Goal: Check status: Check status

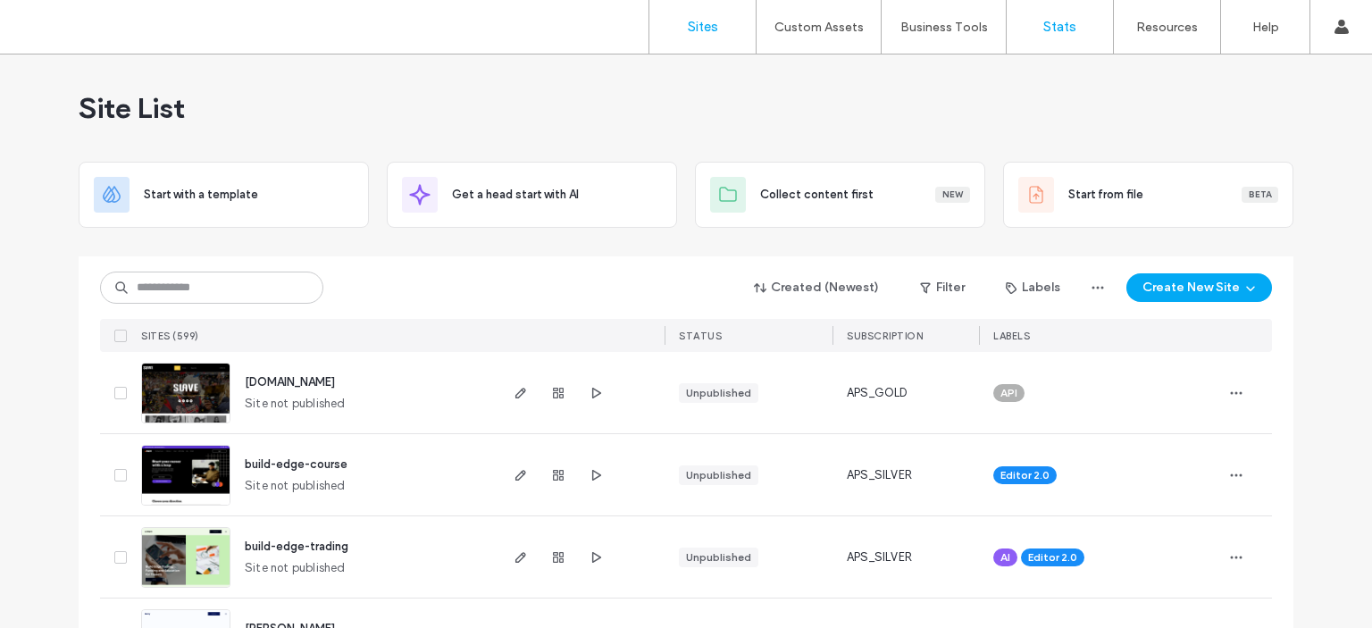
click at [1054, 21] on label "Stats" at bounding box center [1060, 27] width 33 height 16
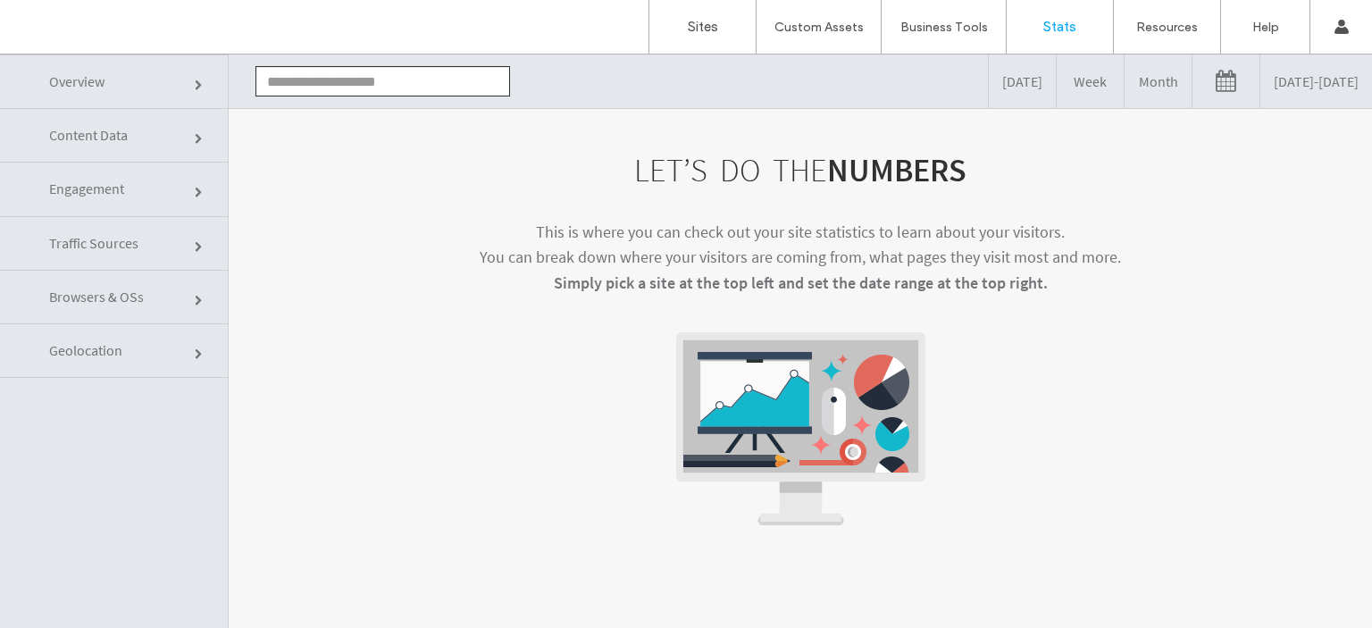
click at [1048, 21] on label "Stats" at bounding box center [1060, 27] width 33 height 16
click at [424, 77] on input "text" at bounding box center [383, 81] width 255 height 30
type input "*"
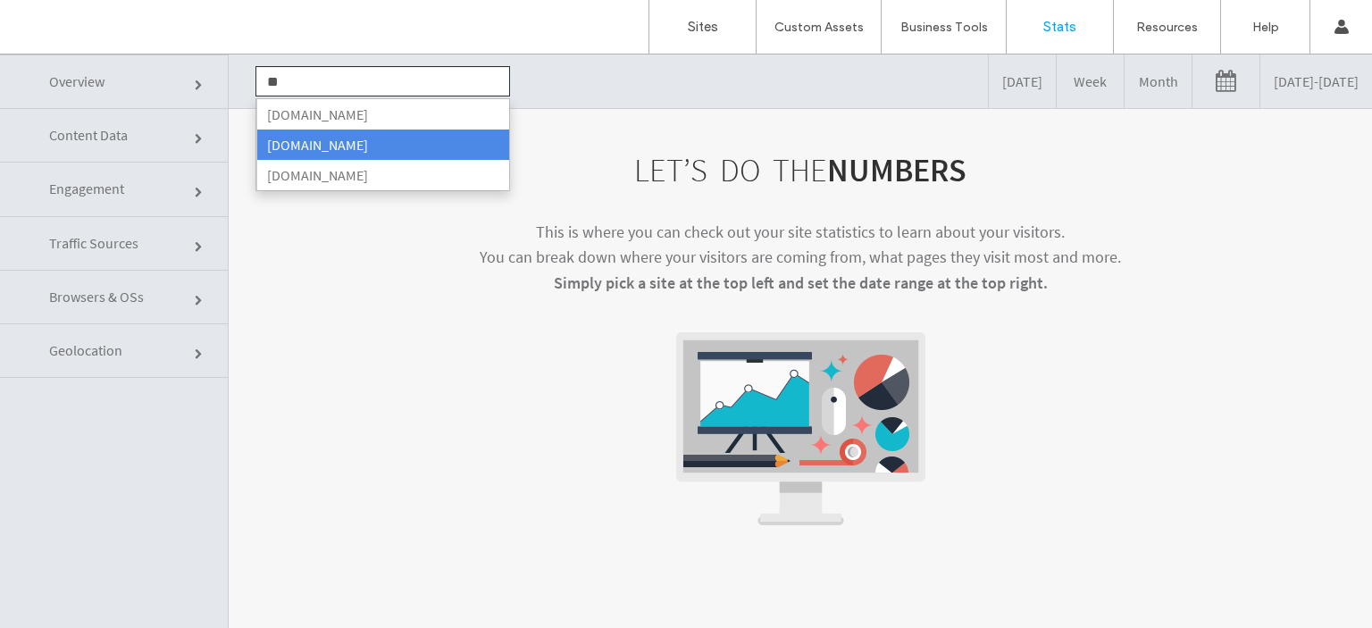
click at [388, 137] on li "[DOMAIN_NAME]" at bounding box center [382, 145] width 253 height 30
type input "**********"
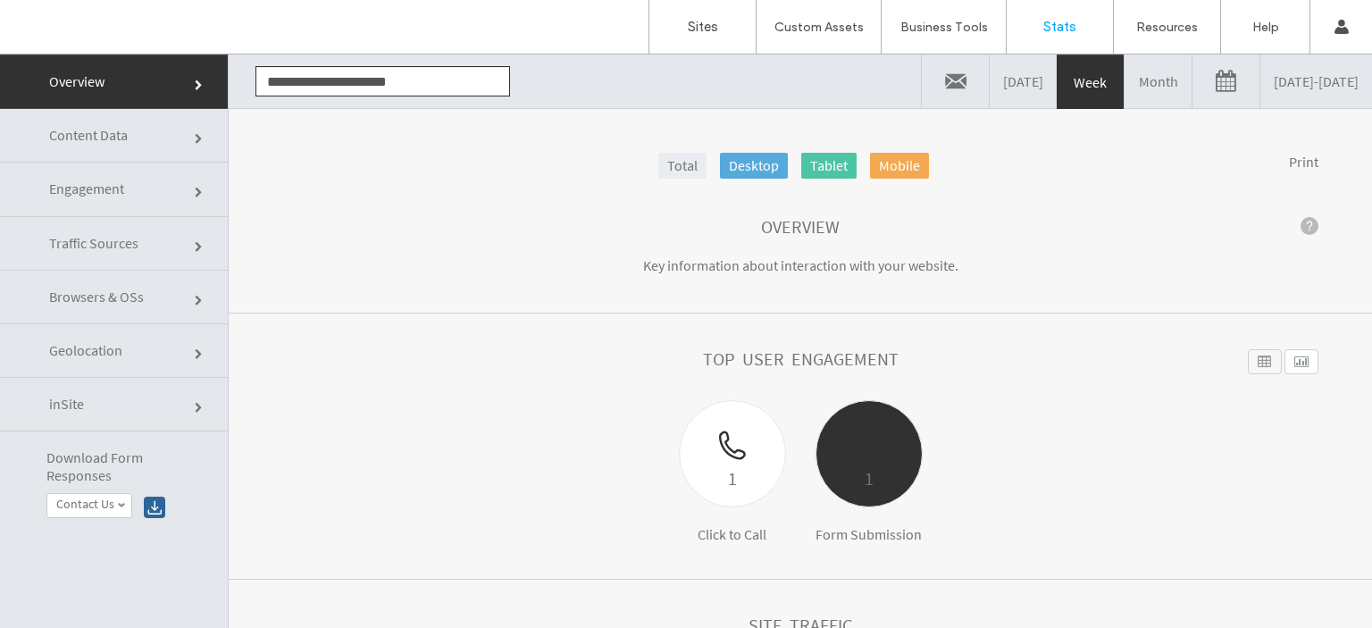
scroll to position [179, 0]
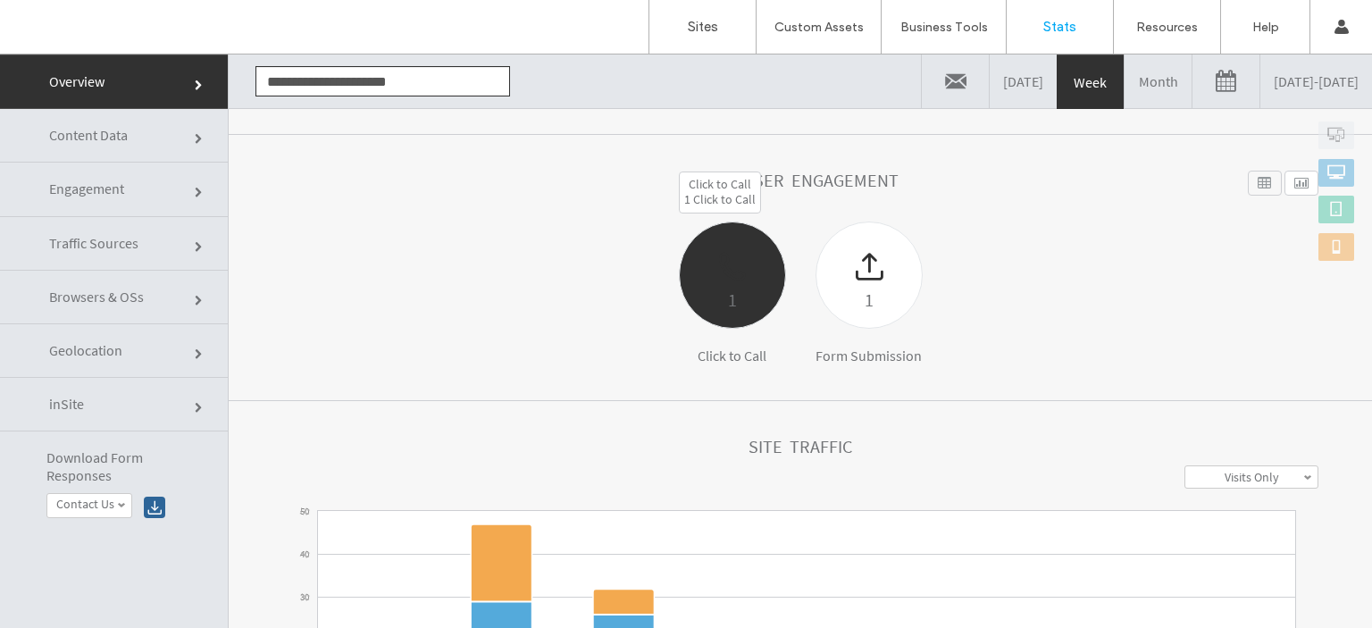
click at [730, 281] on div at bounding box center [732, 253] width 105 height 63
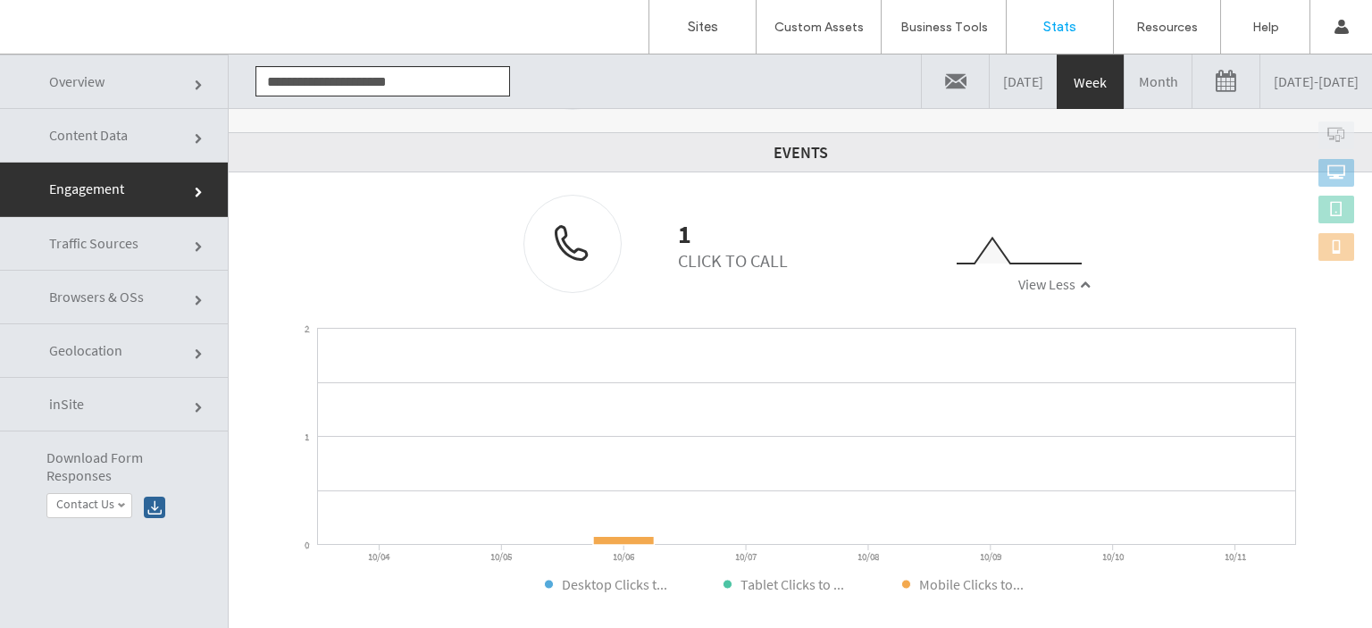
scroll to position [510, 0]
click at [1125, 81] on link "Month" at bounding box center [1158, 81] width 67 height 54
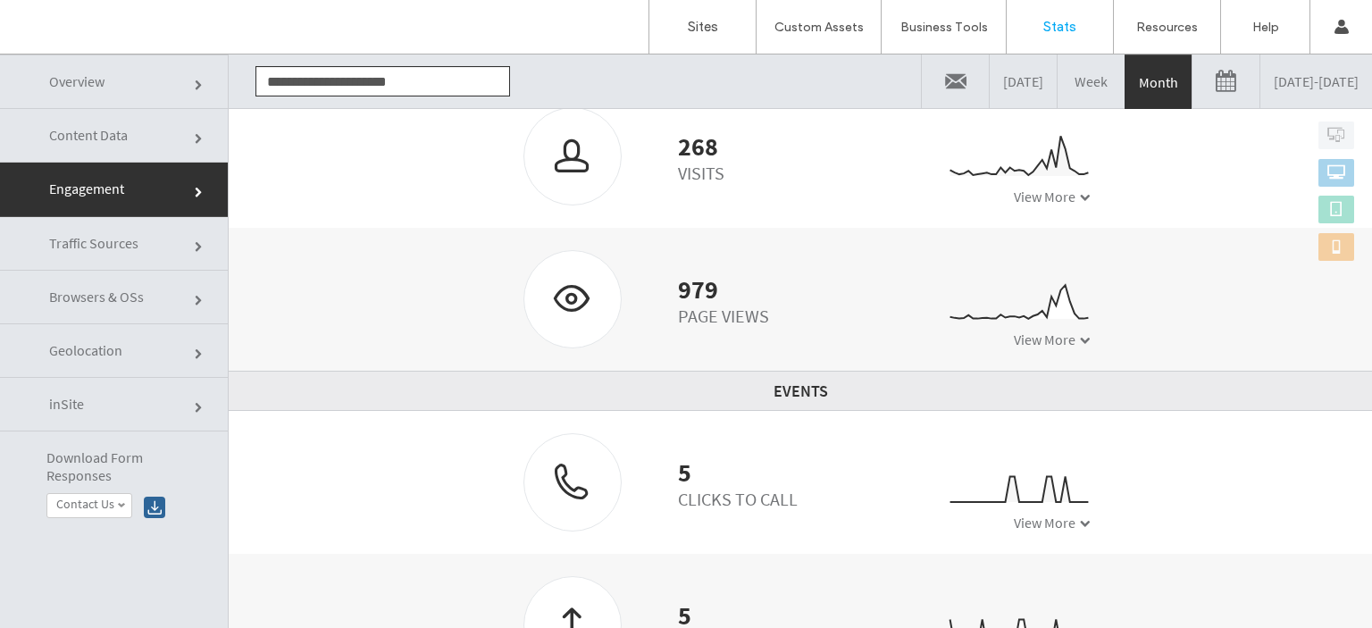
scroll to position [281, 0]
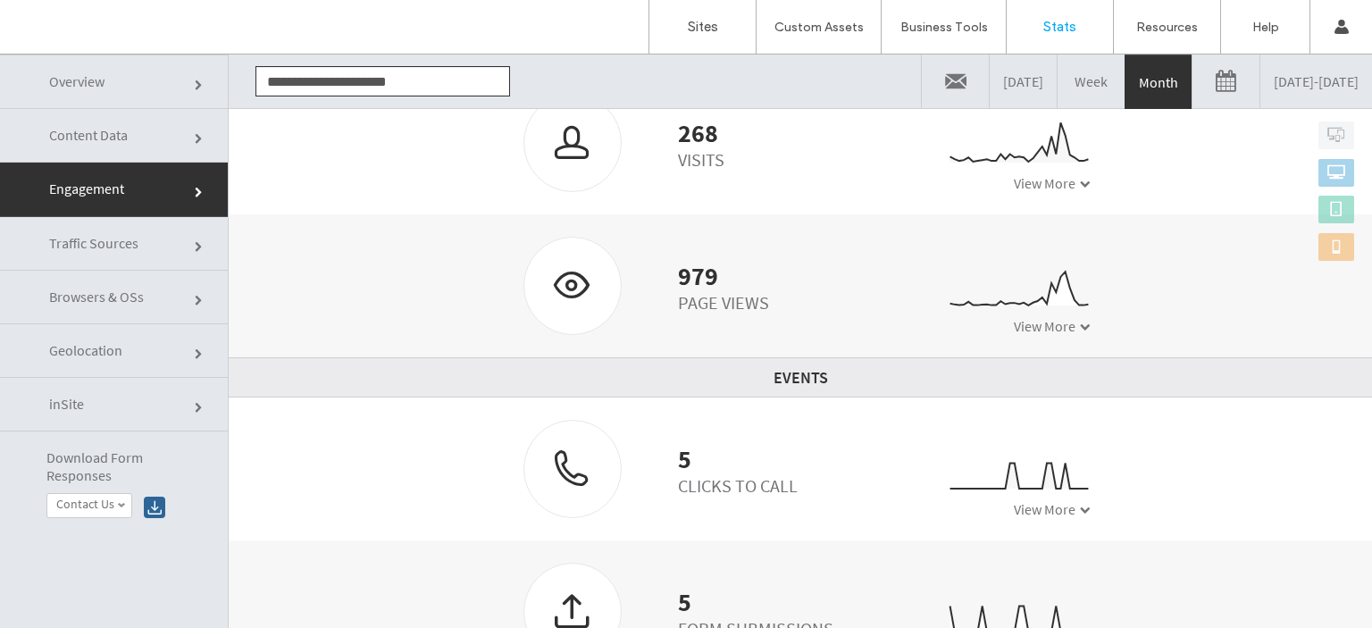
click at [1261, 80] on link "[DATE] - [DATE]" at bounding box center [1317, 81] width 112 height 54
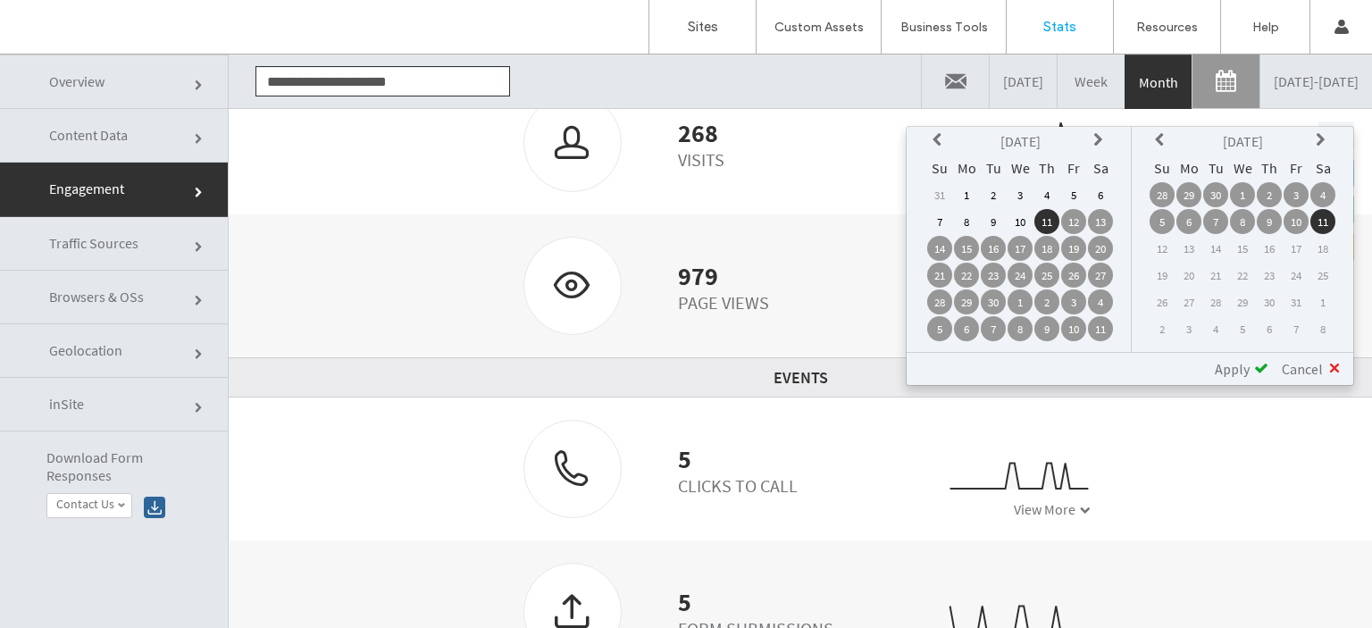
click at [968, 187] on td "1" at bounding box center [966, 194] width 25 height 25
click at [999, 299] on td "30" at bounding box center [993, 301] width 25 height 25
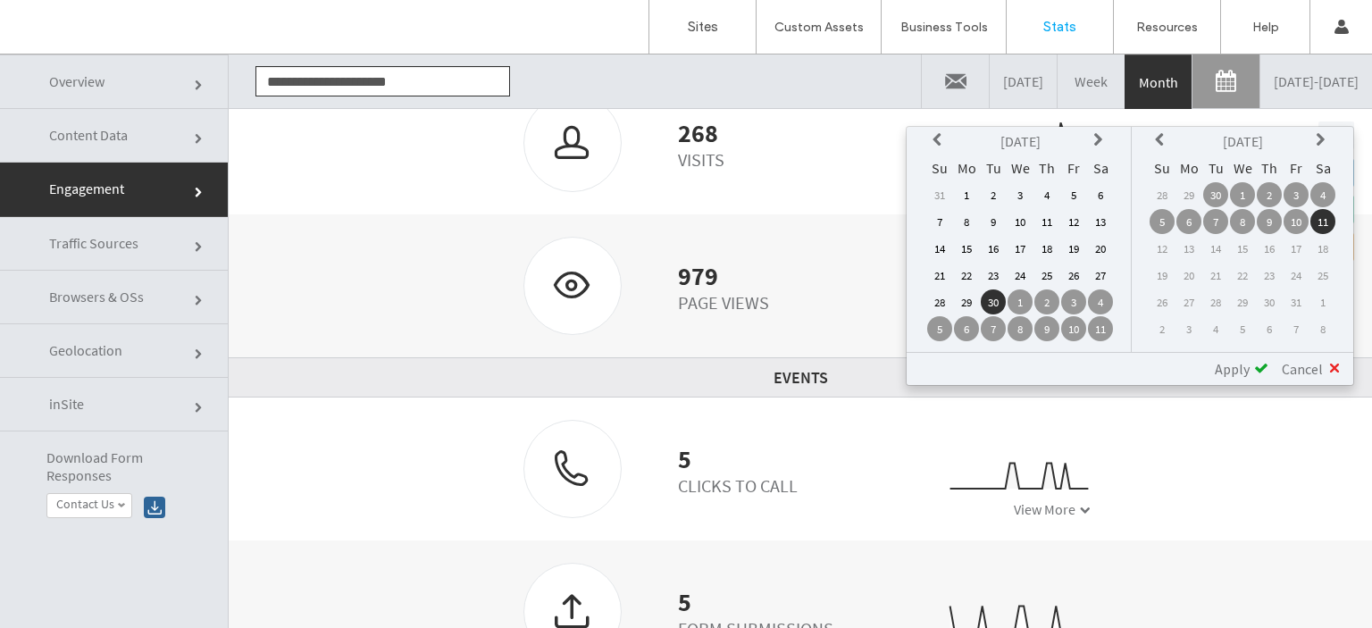
click at [976, 186] on td "1" at bounding box center [966, 194] width 25 height 25
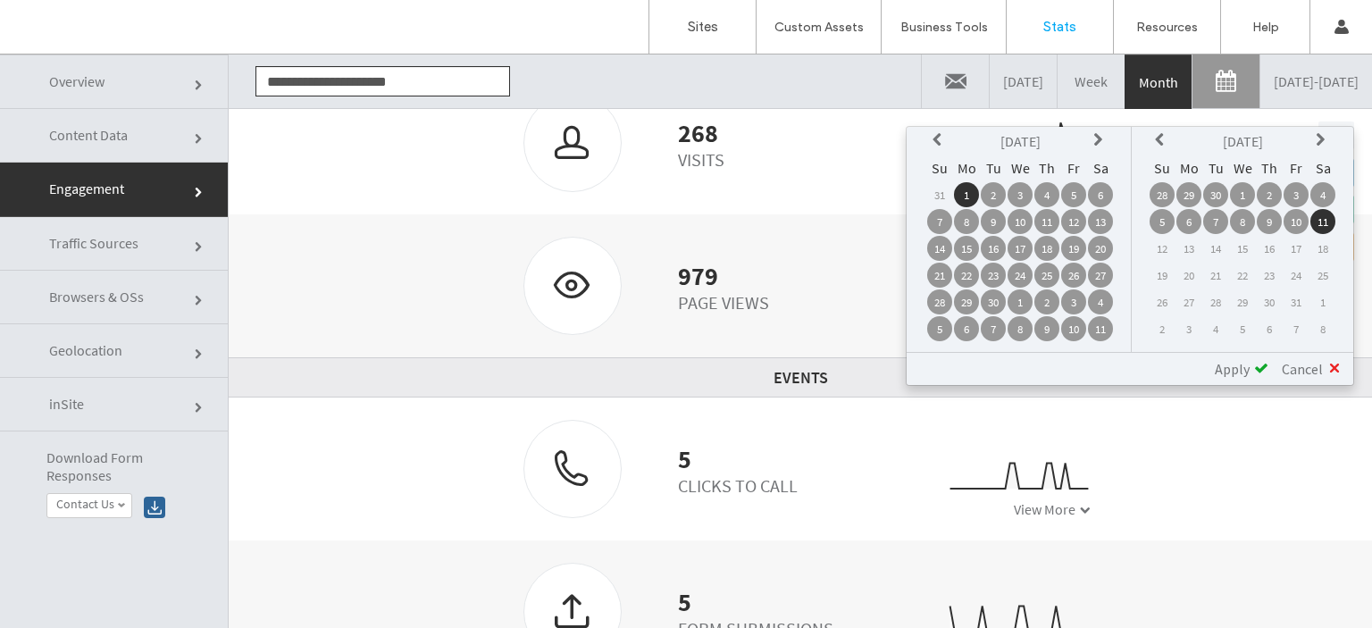
click at [1224, 189] on td "30" at bounding box center [1215, 194] width 25 height 25
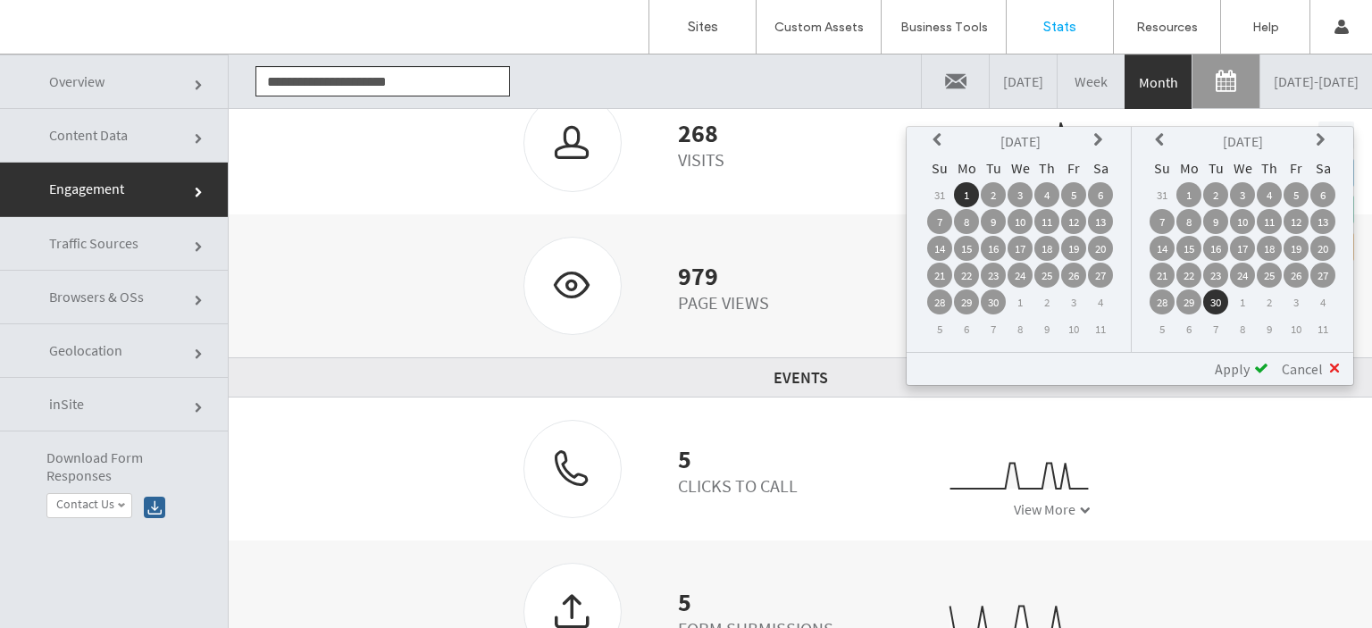
click at [1247, 361] on span "Apply" at bounding box center [1232, 369] width 35 height 18
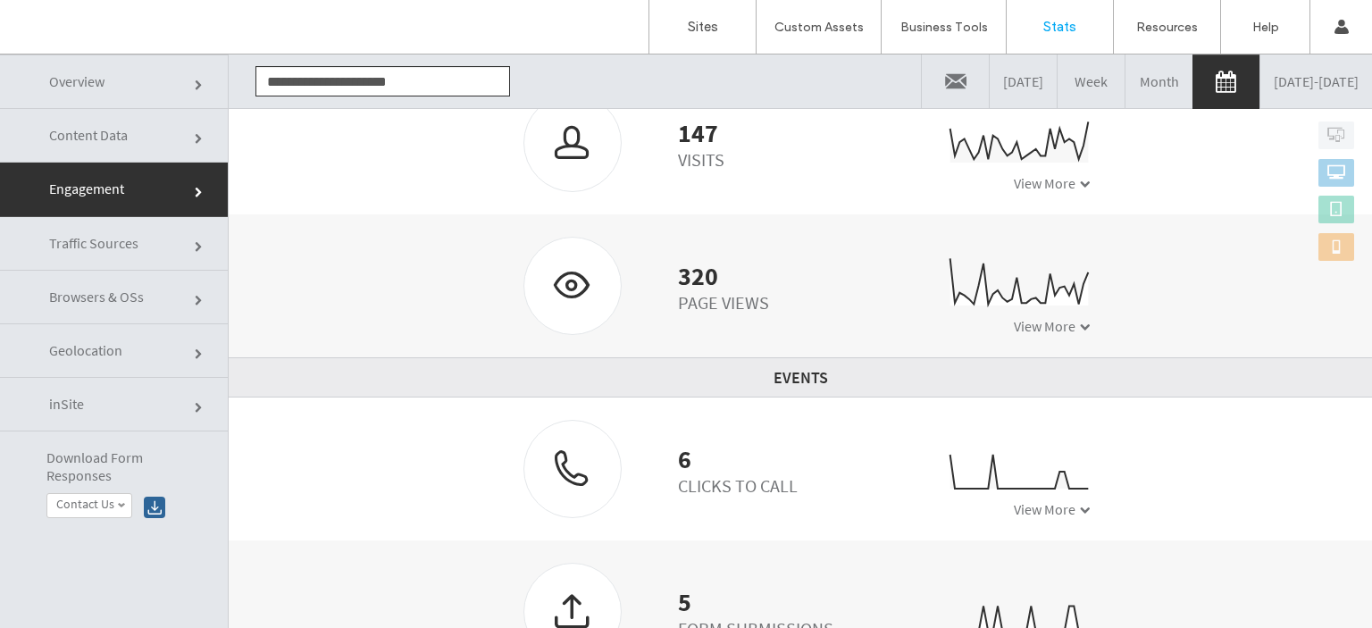
click at [660, 460] on div "6 Clicks to Call" at bounding box center [660, 469] width 301 height 98
click at [575, 464] on div at bounding box center [572, 468] width 96 height 95
click at [590, 454] on div at bounding box center [572, 468] width 96 height 95
click at [1040, 510] on span "View More" at bounding box center [1045, 509] width 62 height 18
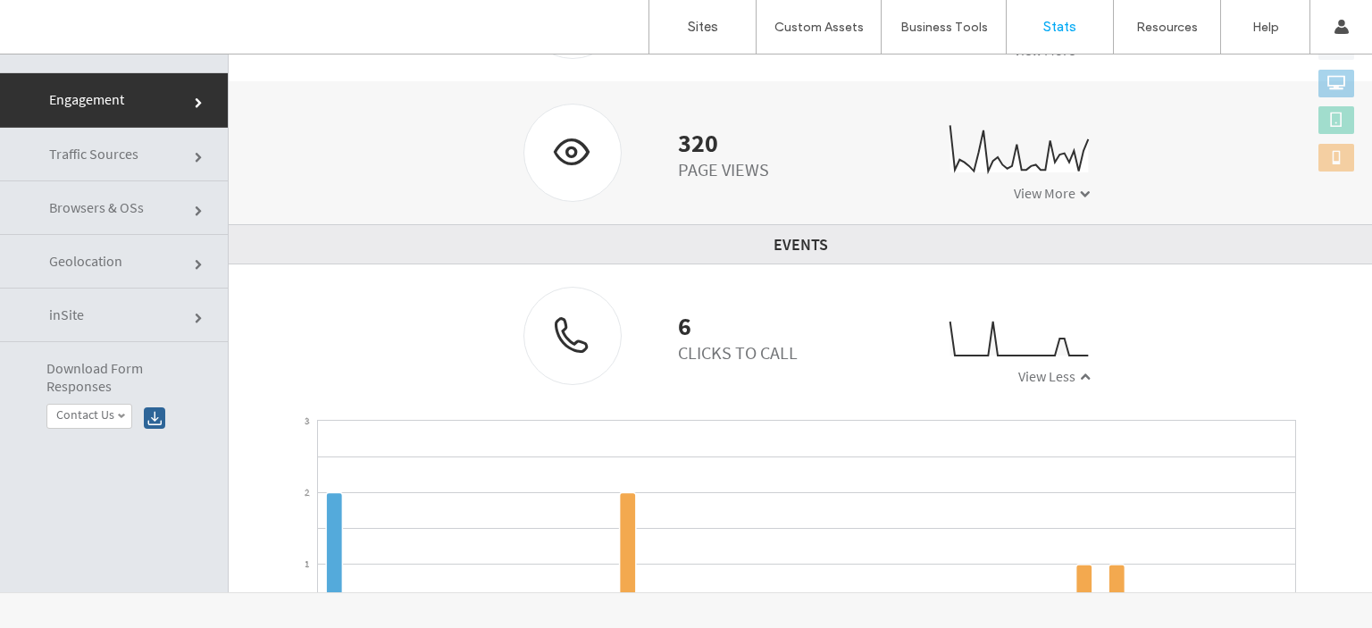
scroll to position [147, 0]
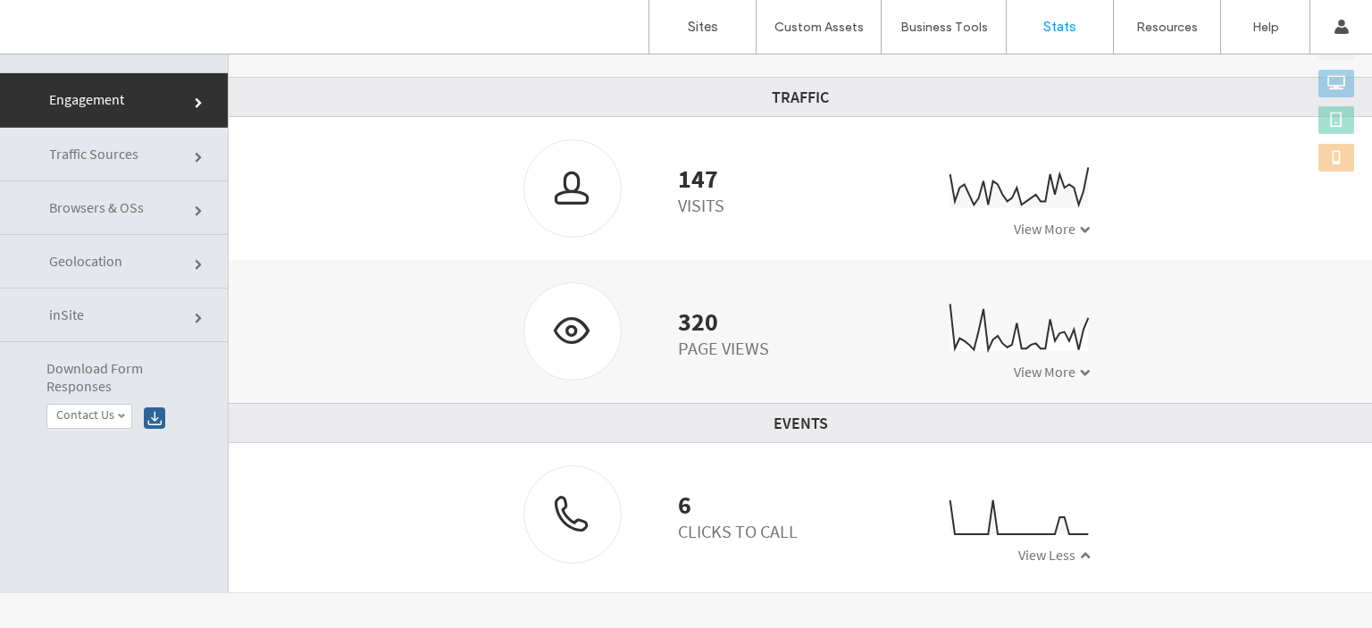
drag, startPoint x: 1054, startPoint y: 368, endPoint x: 1015, endPoint y: 373, distance: 39.7
click at [1054, 367] on span "View More" at bounding box center [1045, 372] width 62 height 18
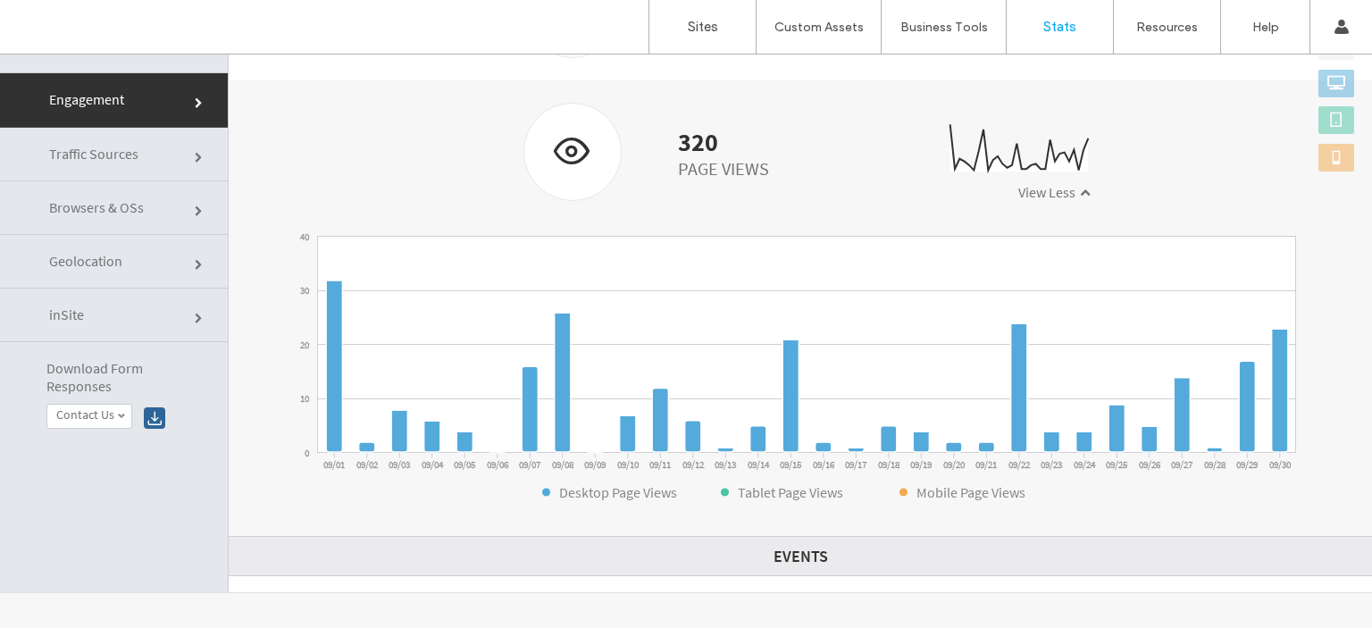
scroll to position [328, 0]
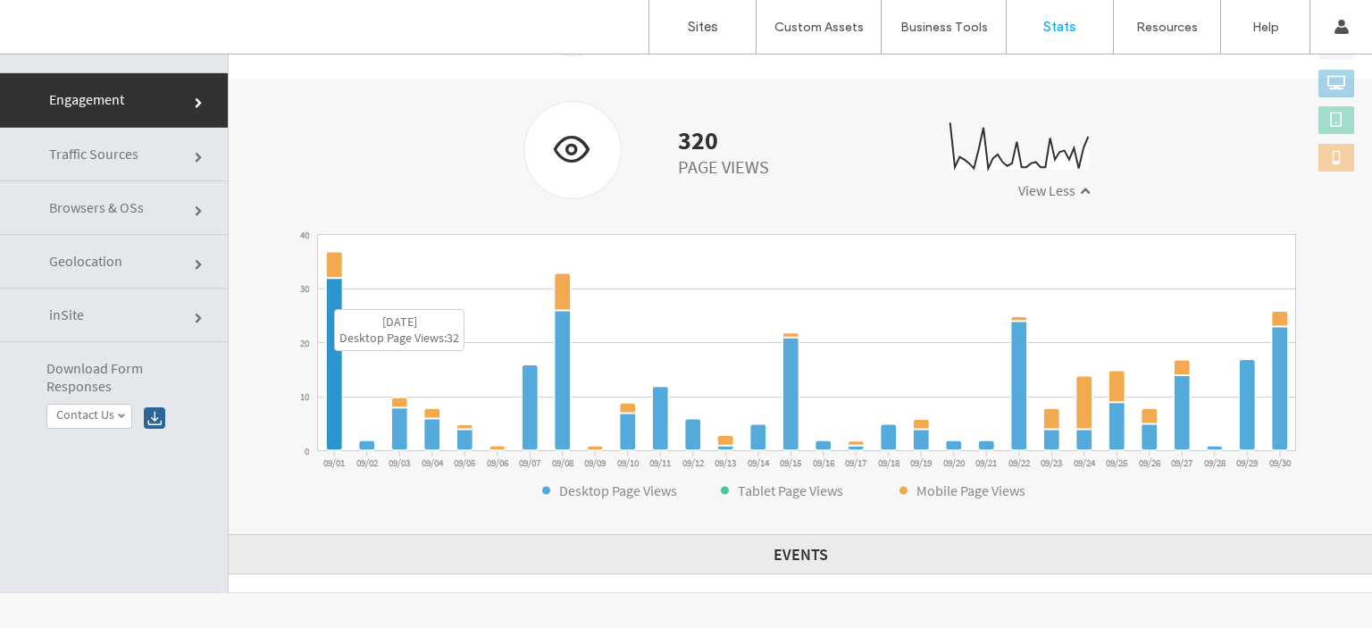
click at [327, 301] on icon at bounding box center [334, 365] width 16 height 172
click at [336, 306] on icon at bounding box center [334, 365] width 16 height 172
click at [334, 255] on icon at bounding box center [334, 265] width 16 height 26
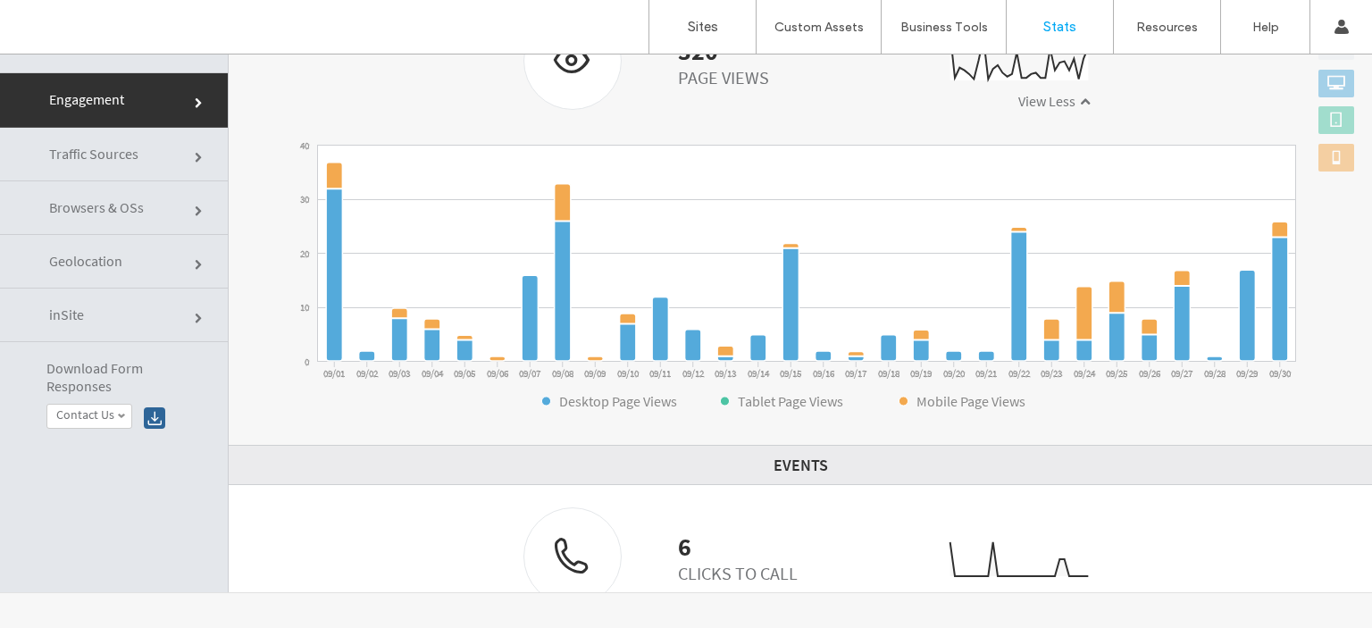
click at [158, 151] on link "Traffic Sources" at bounding box center [114, 155] width 228 height 54
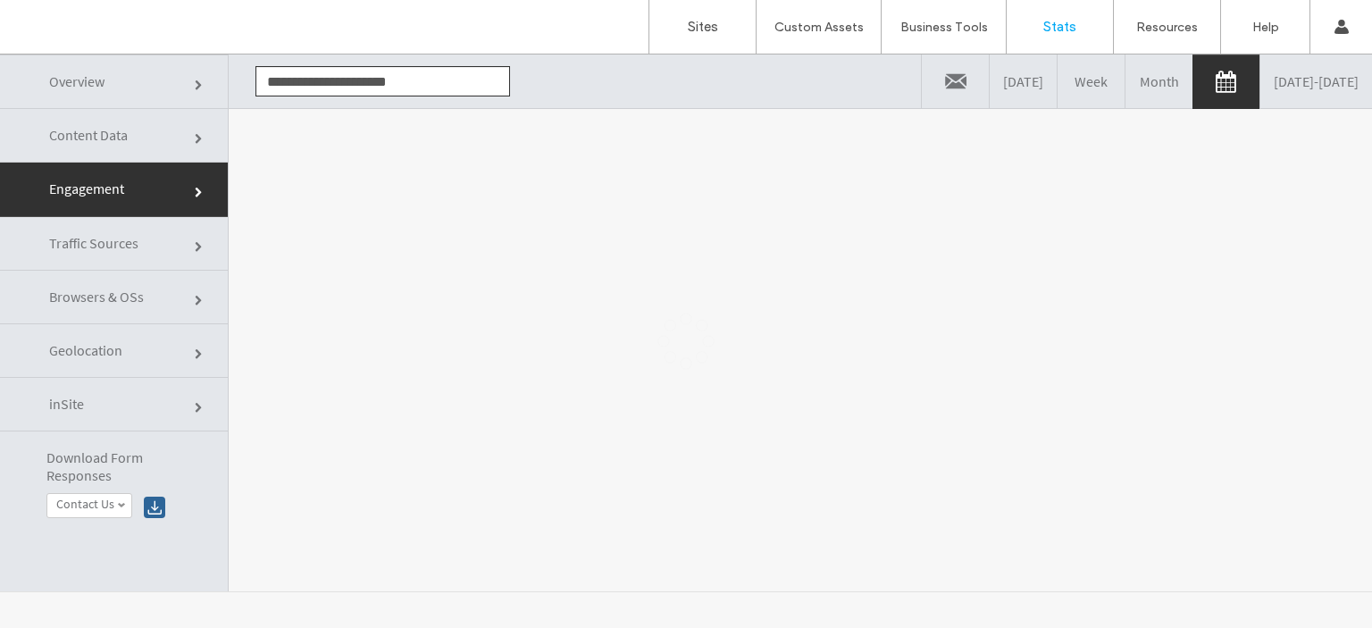
click at [183, 248] on div at bounding box center [686, 341] width 1372 height 574
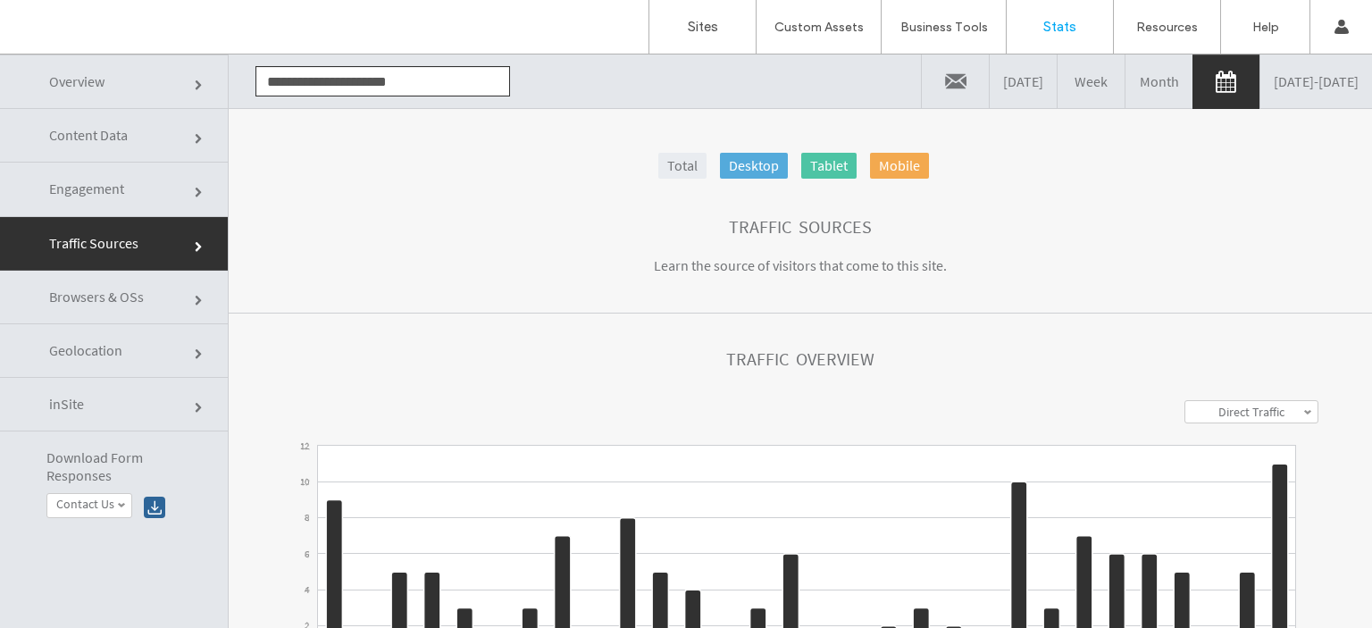
click at [195, 251] on span at bounding box center [200, 247] width 11 height 11
click at [1219, 407] on label "Direct Traffic" at bounding box center [1252, 412] width 66 height 16
click at [1186, 473] on link "Search Traffic" at bounding box center [1252, 479] width 132 height 22
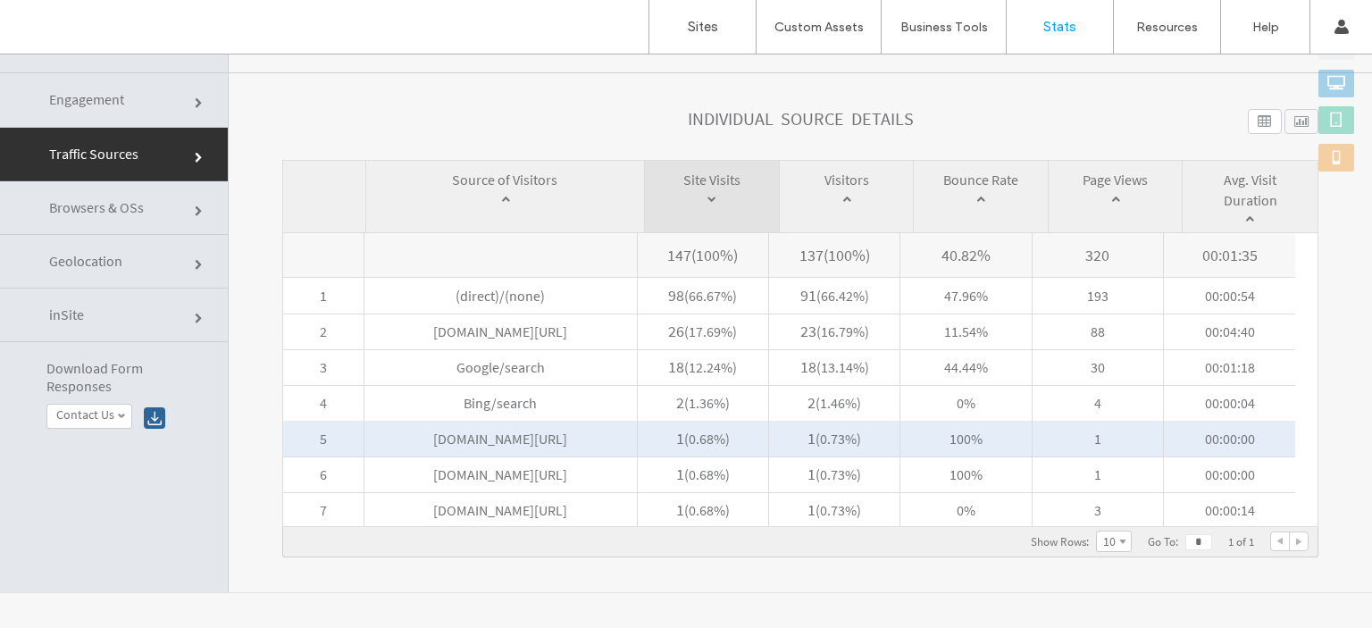
scroll to position [89, 0]
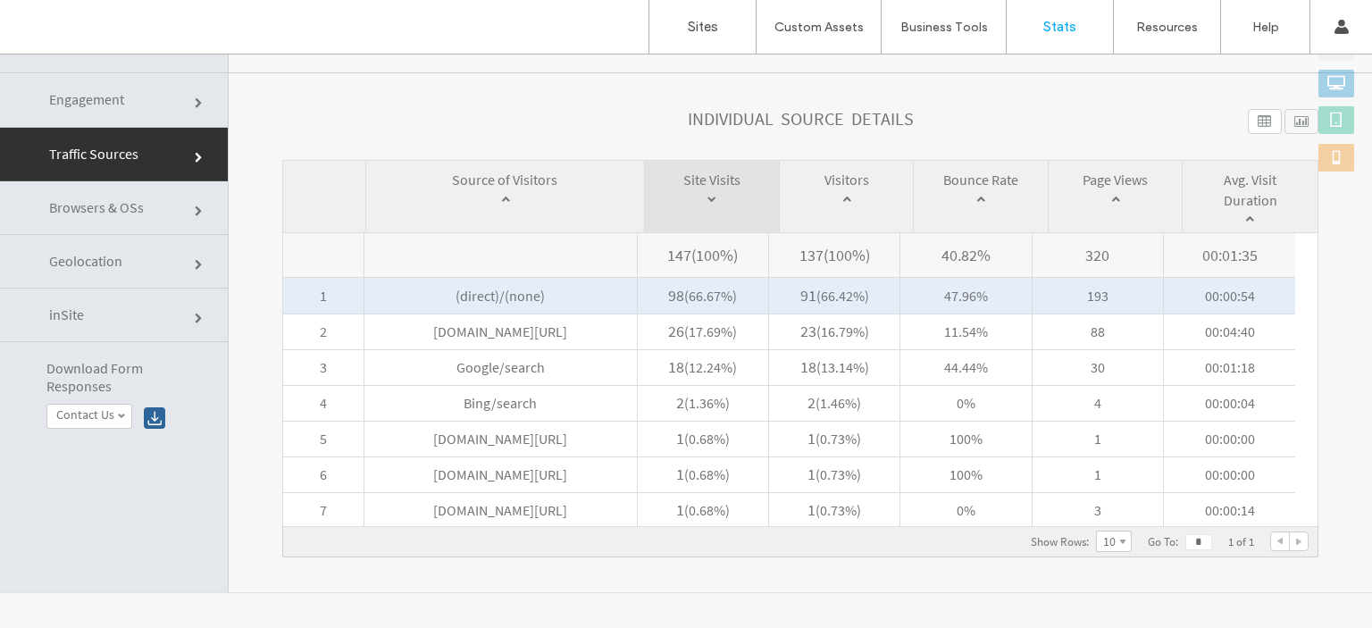
click at [539, 294] on span "(direct)/(none)" at bounding box center [501, 296] width 272 height 36
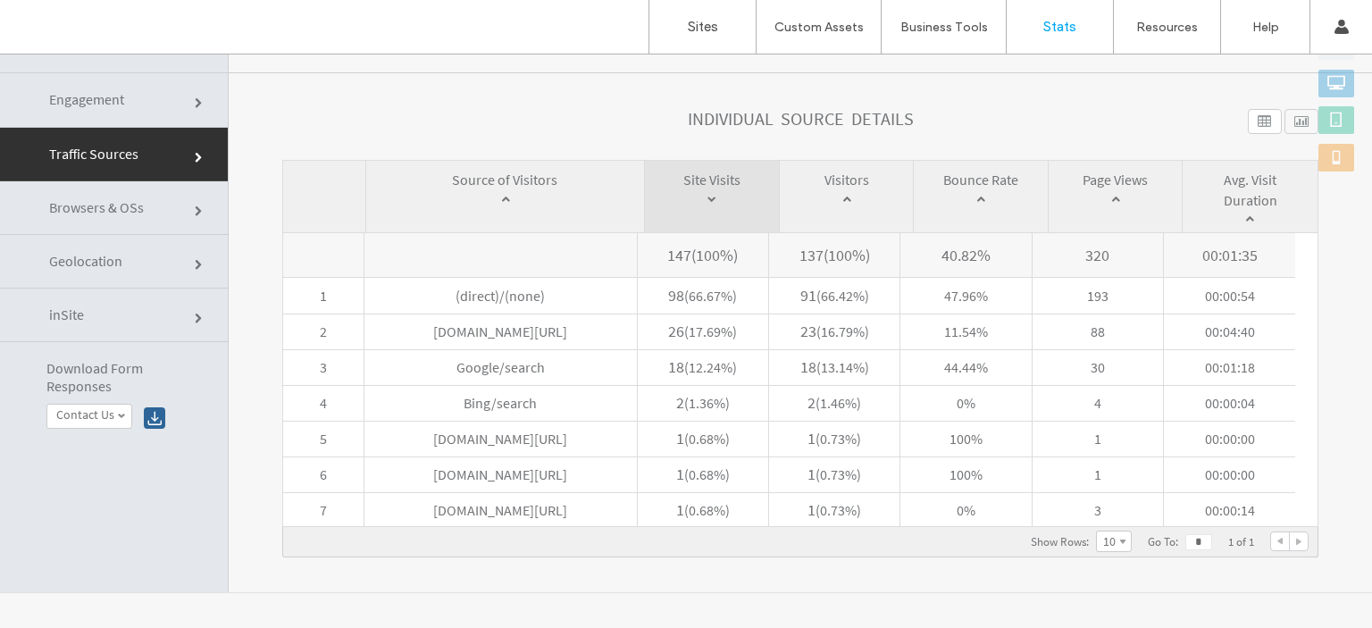
click at [197, 306] on link "inSite" at bounding box center [114, 316] width 228 height 54
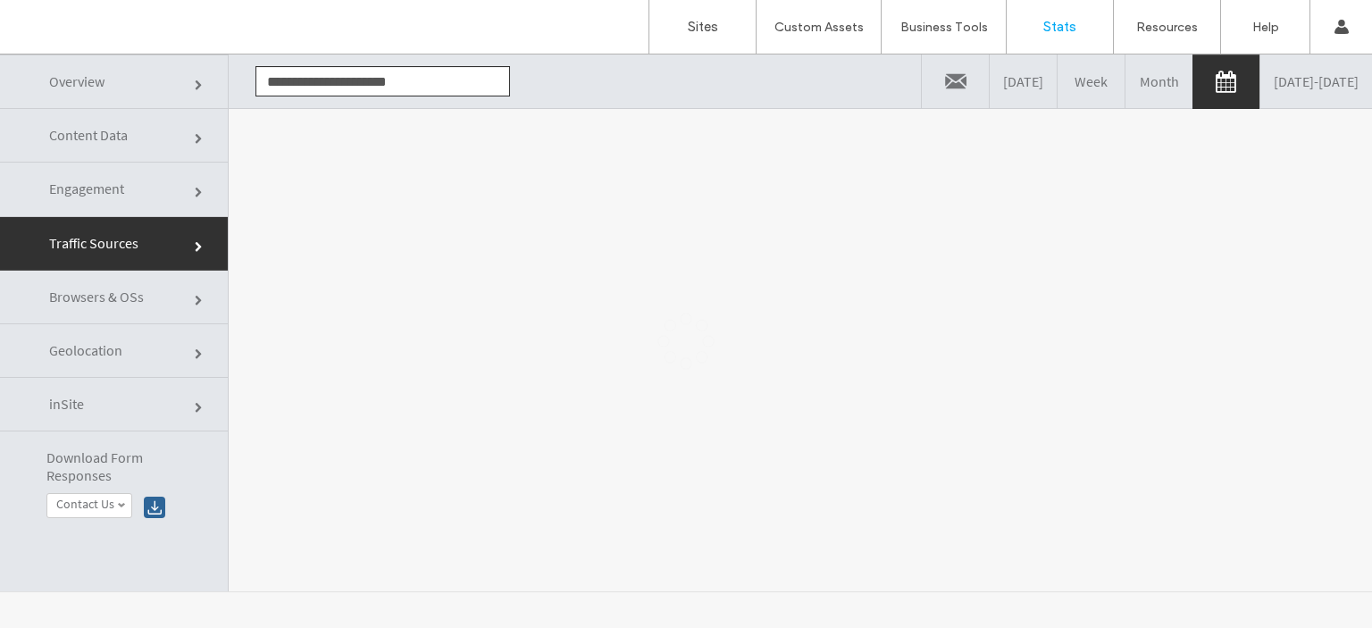
scroll to position [0, 0]
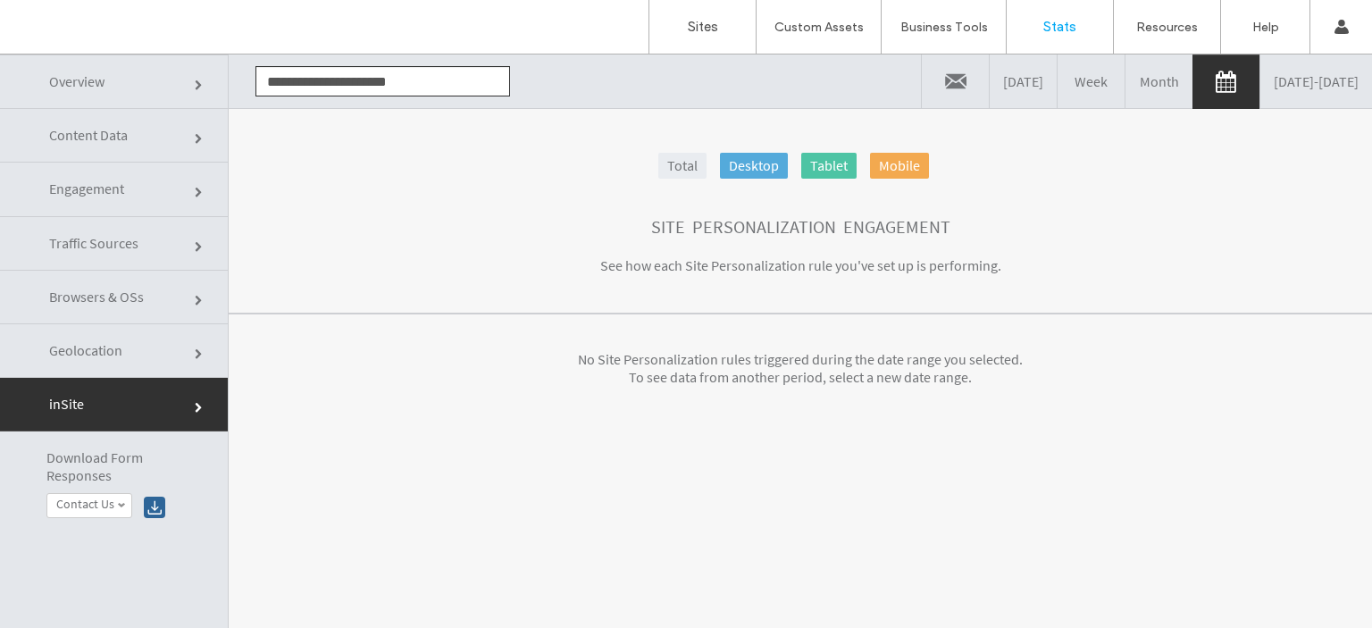
click at [134, 189] on link "Engagement" at bounding box center [114, 190] width 228 height 54
